Goal: Task Accomplishment & Management: Use online tool/utility

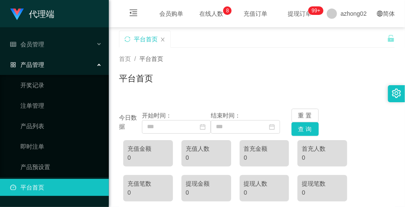
click at [61, 183] on link "平台首页" at bounding box center [56, 187] width 92 height 17
click at [62, 58] on div "产品管理" at bounding box center [54, 64] width 109 height 17
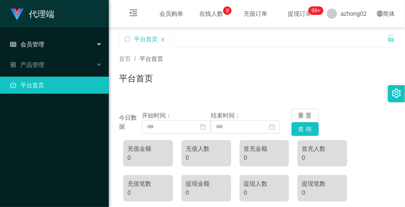
click at [65, 44] on div "会员管理" at bounding box center [54, 44] width 109 height 17
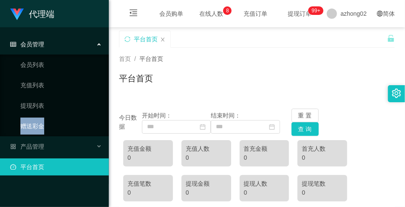
click at [56, 118] on ul "会员列表 充值列表 提现列表 赠送彩金" at bounding box center [54, 95] width 109 height 82
drag, startPoint x: 56, startPoint y: 118, endPoint x: 56, endPoint y: 125, distance: 6.8
click at [56, 125] on link "赠送彩金" at bounding box center [61, 125] width 82 height 17
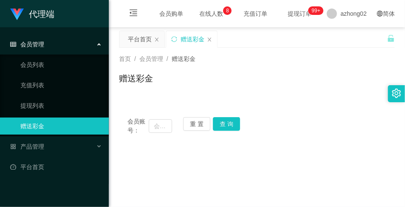
click at [159, 95] on div "首页 / 会员管理 / 赠送彩金 / 赠送彩金" at bounding box center [257, 73] width 296 height 51
click at [168, 130] on input "text" at bounding box center [160, 126] width 23 height 14
paste input "Dotdot30"
type input "Dotdot30"
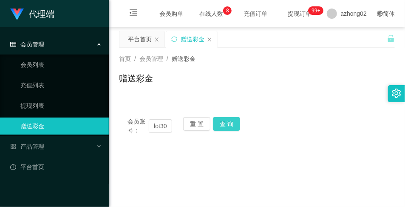
scroll to position [0, 0]
click at [226, 125] on button "查 询" at bounding box center [226, 124] width 27 height 14
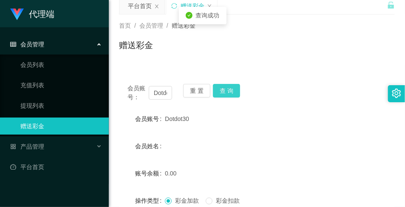
scroll to position [31, 0]
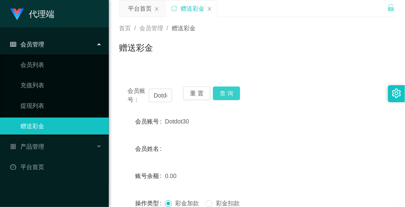
click at [227, 92] on button "查 询" at bounding box center [226, 93] width 27 height 14
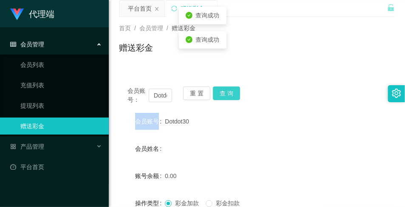
click at [227, 92] on div "重 置 查 询" at bounding box center [205, 95] width 45 height 18
drag, startPoint x: 227, startPoint y: 92, endPoint x: 211, endPoint y: 92, distance: 15.7
click at [227, 92] on button "查 询" at bounding box center [226, 93] width 27 height 14
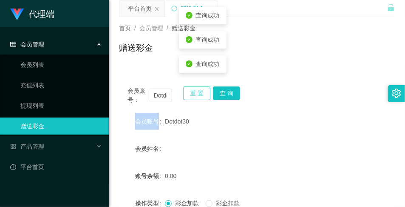
click at [201, 91] on button "重 置" at bounding box center [196, 93] width 27 height 14
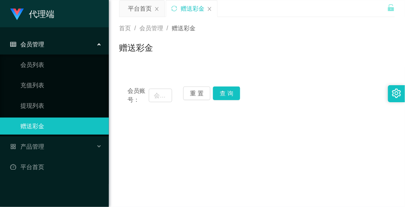
drag, startPoint x: 152, startPoint y: 41, endPoint x: 151, endPoint y: 60, distance: 18.3
click at [151, 42] on h1 "赠送彩金" at bounding box center [136, 47] width 34 height 13
click at [158, 91] on input "text" at bounding box center [160, 95] width 23 height 14
paste input "Xuxiangwen"
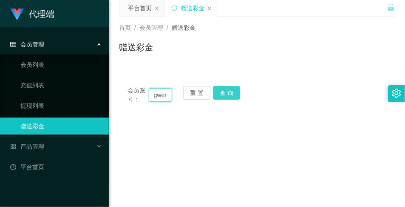
type input "Xuxiangwen"
click at [228, 95] on button "查 询" at bounding box center [226, 93] width 27 height 14
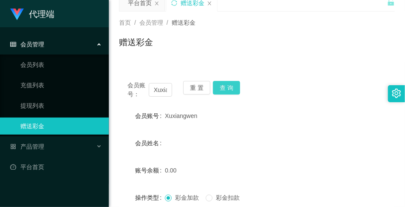
scroll to position [31, 0]
